Goal: Error: Check status

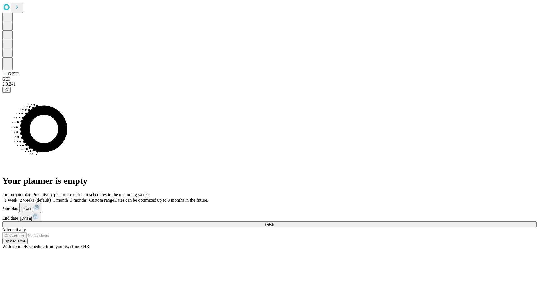
click at [274, 222] on span "Fetch" at bounding box center [268, 224] width 9 height 4
